Goal: Transaction & Acquisition: Obtain resource

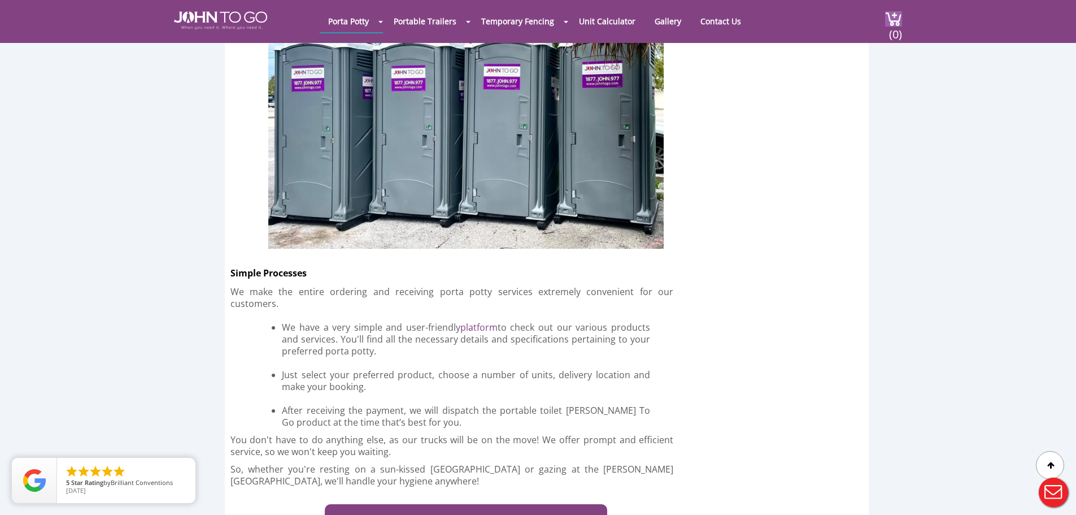
scroll to position [2938, 0]
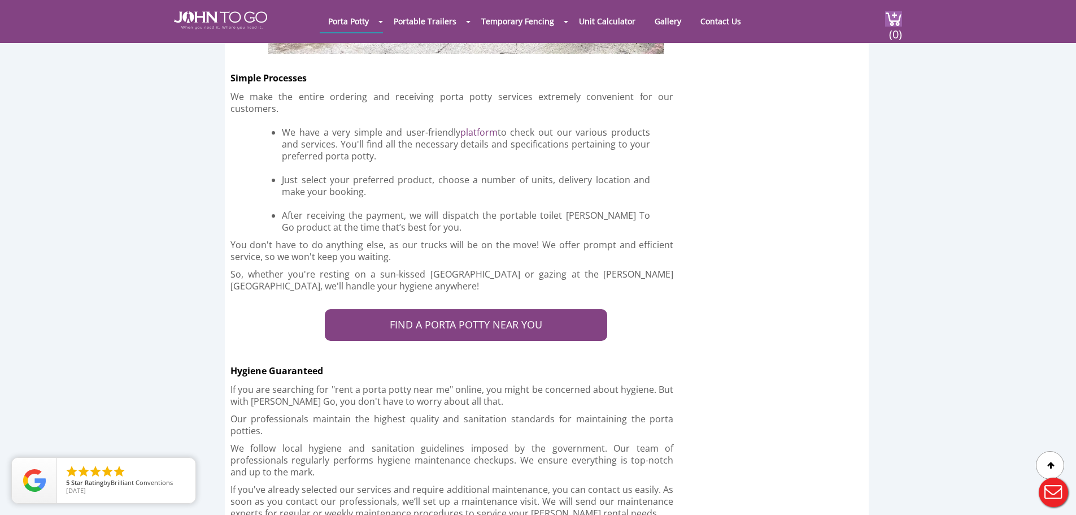
click at [485, 259] on div at bounding box center [538, 257] width 1076 height 515
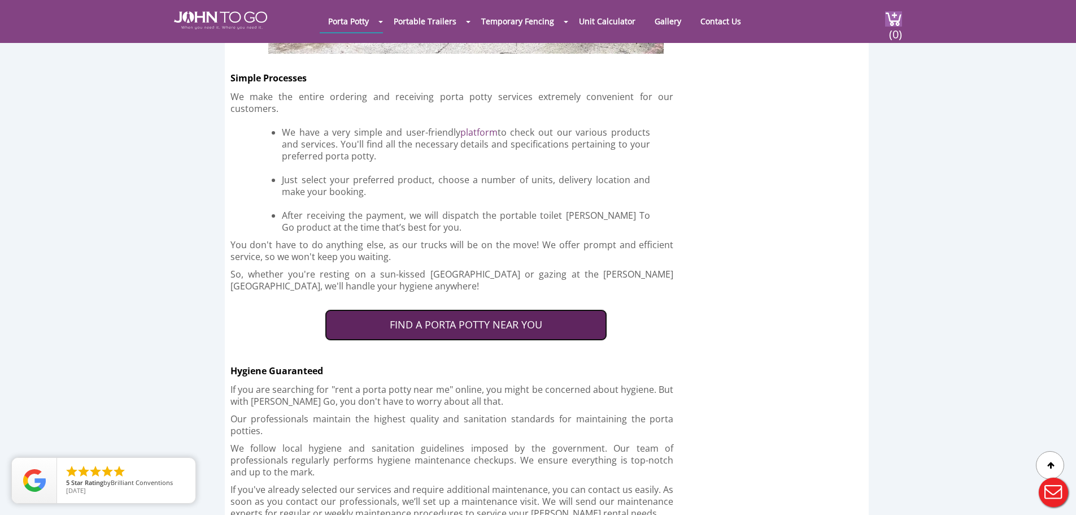
click at [470, 309] on link "FIND A PORTA POTTY NEAR YOU" at bounding box center [466, 325] width 283 height 32
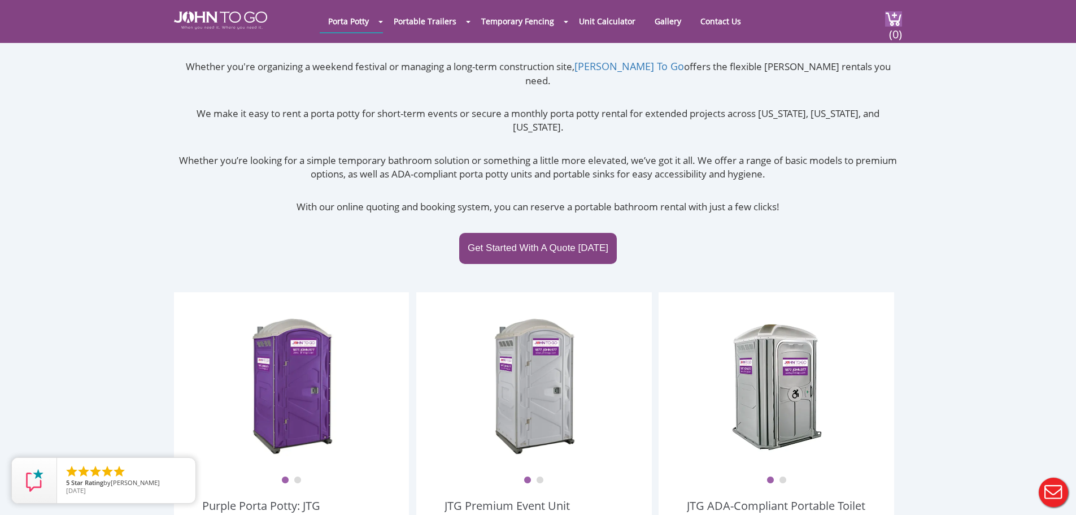
scroll to position [283, 0]
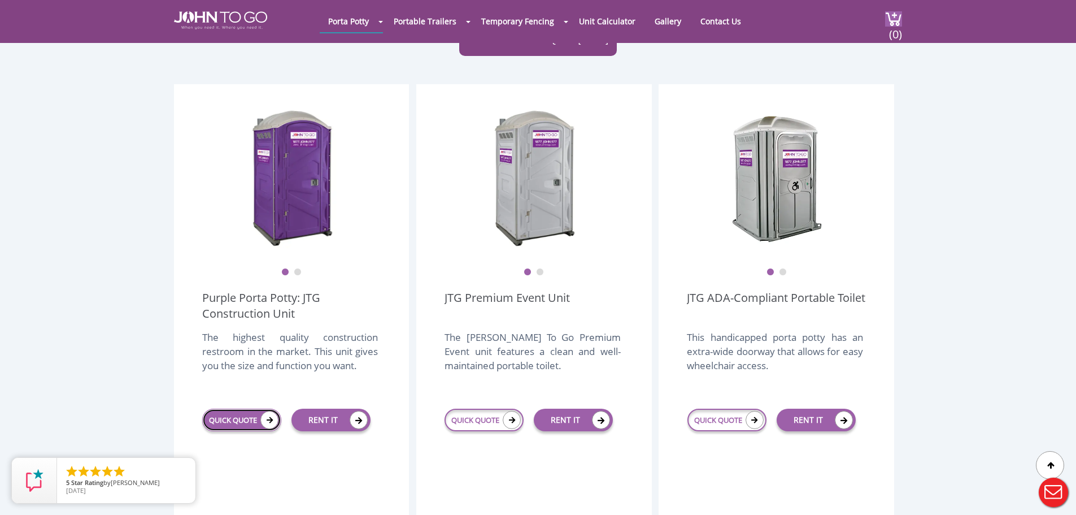
click at [260, 409] on link "QUICK QUOTE" at bounding box center [241, 420] width 79 height 23
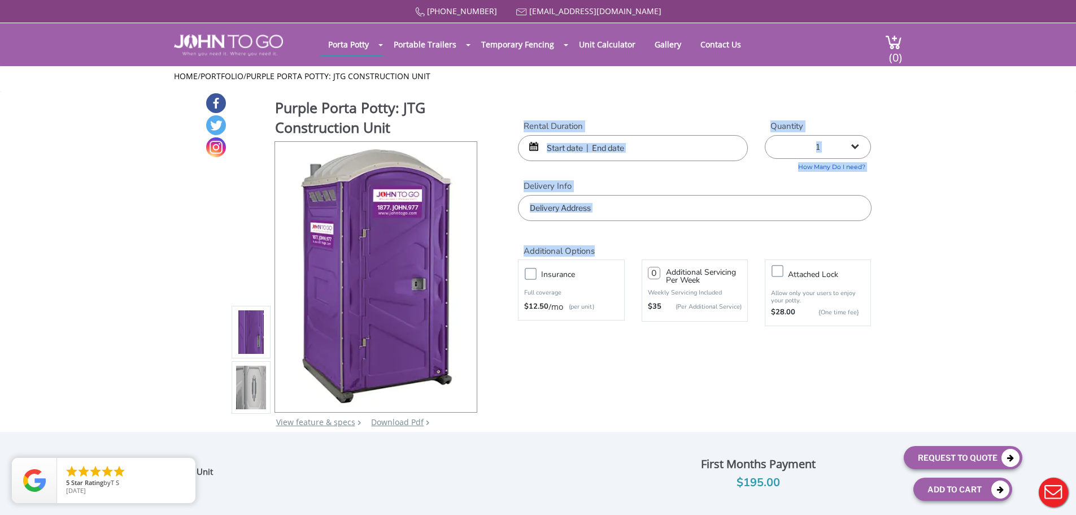
drag, startPoint x: 684, startPoint y: 237, endPoint x: 510, endPoint y: 121, distance: 209.0
click at [518, 121] on form "Rental Duration Quantity 1 2 (5% discount) 3 (8% discount) 4 (10% discount) 5 (…" at bounding box center [694, 235] width 353 height 231
click at [510, 121] on div "Rental Duration" at bounding box center [633, 140] width 247 height 41
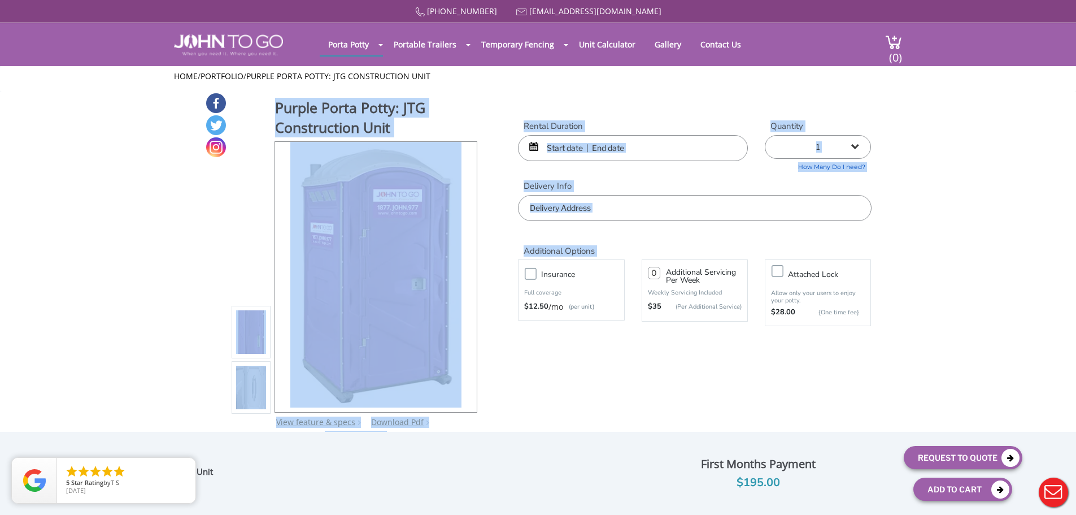
drag, startPoint x: 520, startPoint y: 92, endPoint x: 839, endPoint y: 332, distance: 399.0
click at [840, 332] on div "Purple Porta Potty: JTG Construction Unit View feature & specs Download Pdf Pro…" at bounding box center [538, 267] width 667 height 350
click at [837, 333] on div "Additional Options Insurance Full coverage $12.50 /mo (per unit) Additional Ser…" at bounding box center [695, 279] width 370 height 116
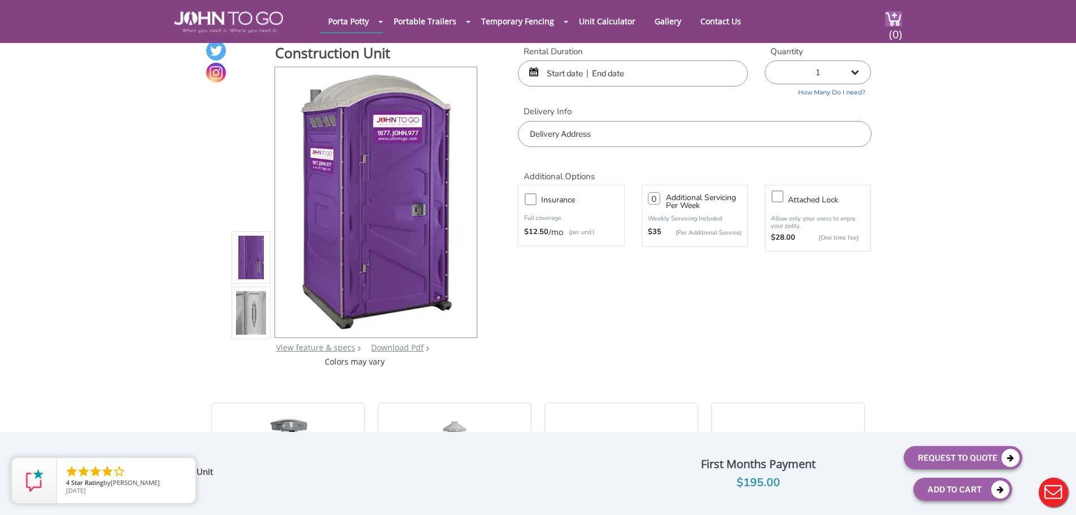
scroll to position [1, 0]
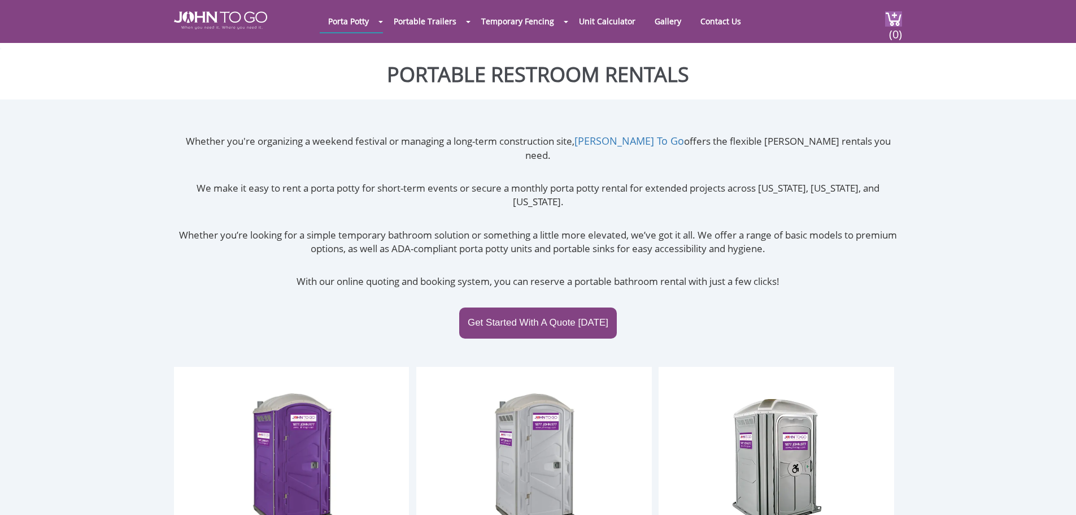
scroll to position [315, 0]
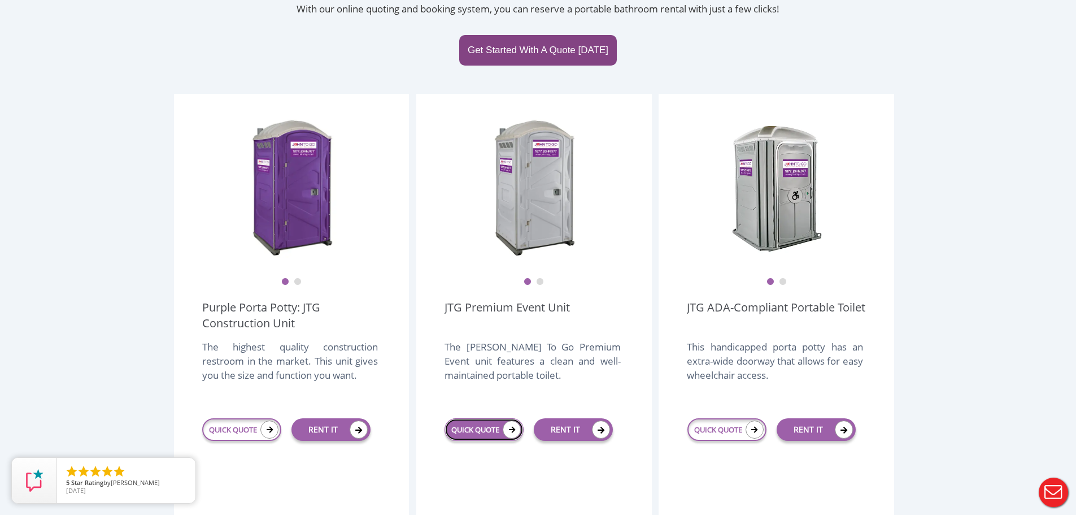
click at [504, 420] on icon at bounding box center [512, 429] width 18 height 18
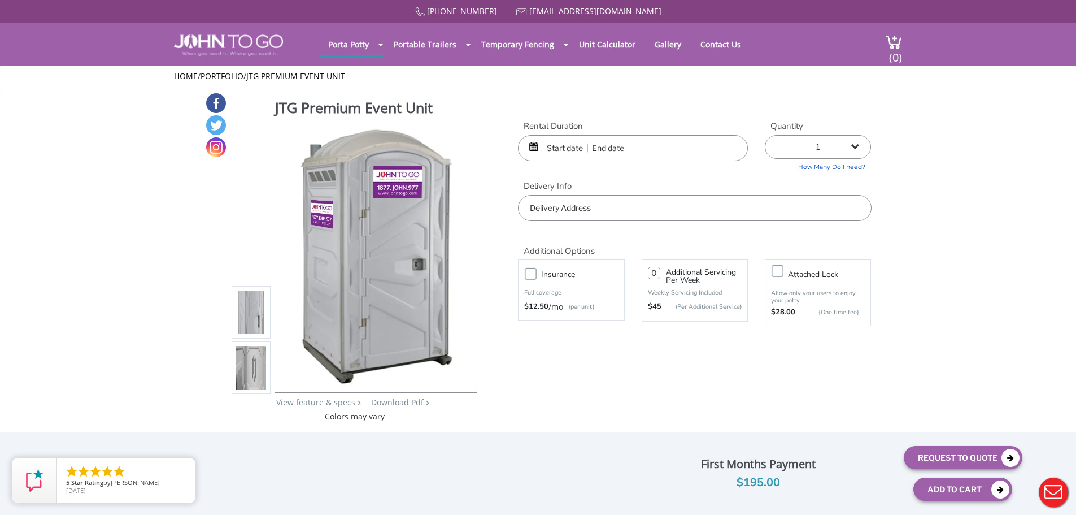
click at [653, 272] on input "number" at bounding box center [654, 273] width 12 height 12
click at [246, 319] on img at bounding box center [251, 312] width 31 height 266
click at [251, 360] on img at bounding box center [251, 367] width 31 height 266
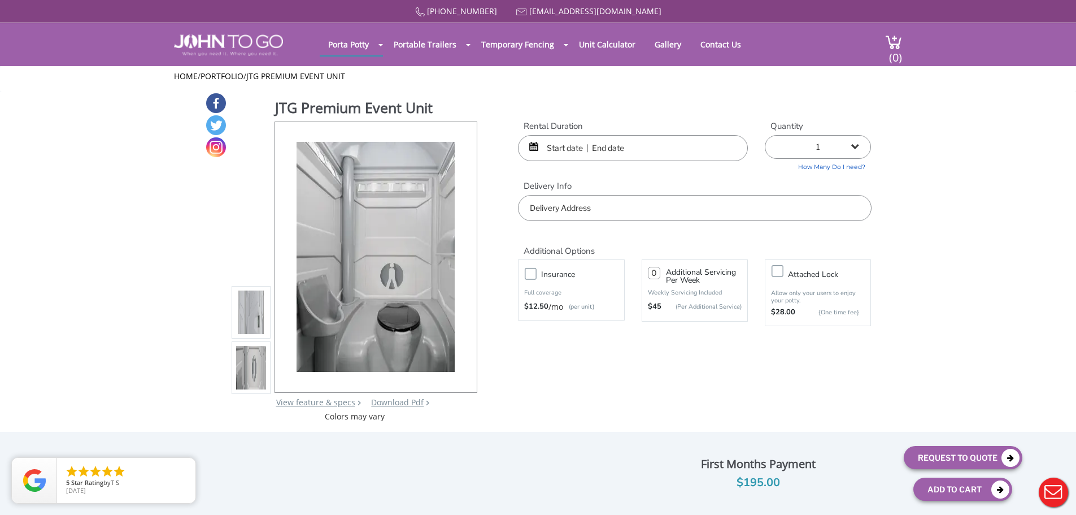
click at [251, 320] on img at bounding box center [251, 312] width 31 height 266
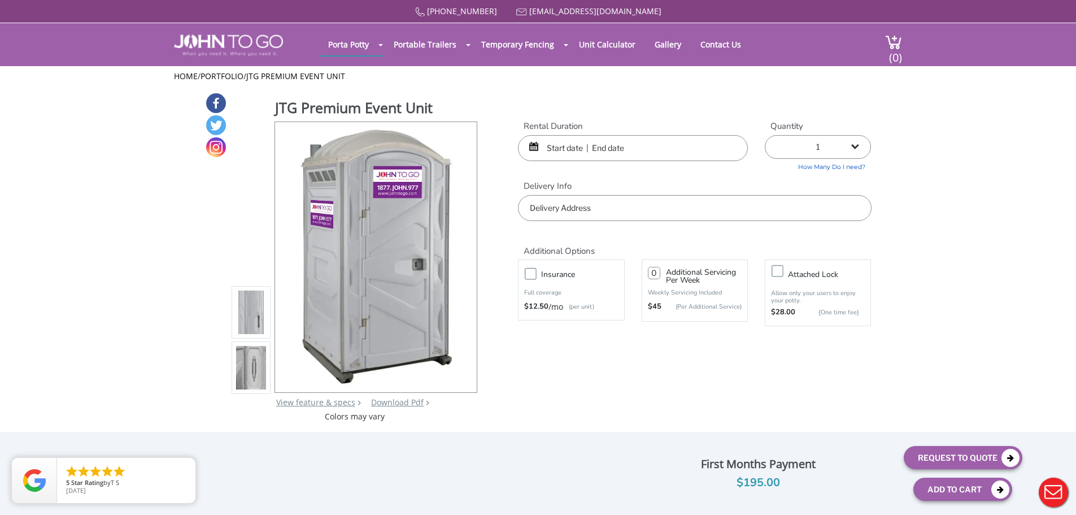
click at [253, 360] on img at bounding box center [251, 367] width 31 height 266
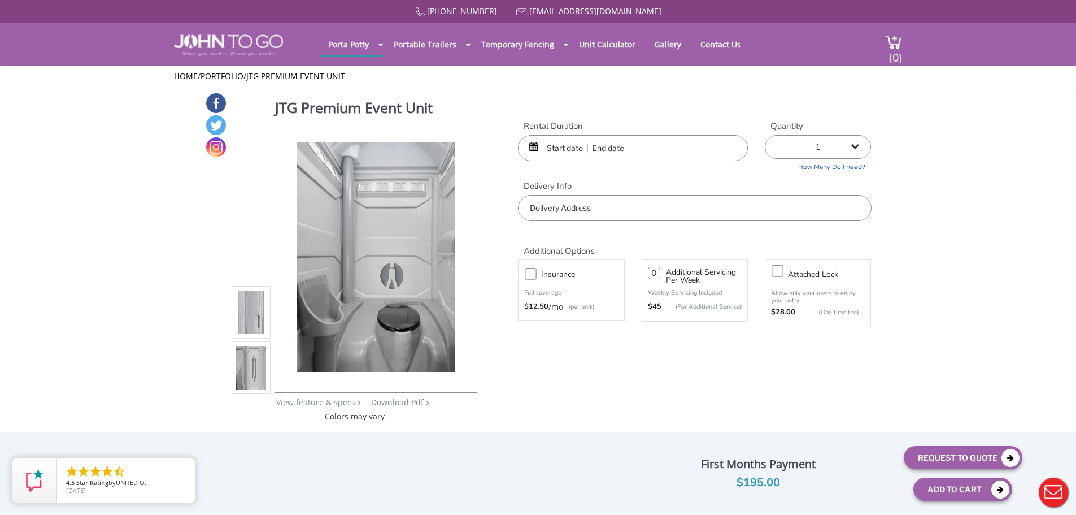
click at [259, 321] on img at bounding box center [251, 312] width 31 height 266
